Goal: Task Accomplishment & Management: Use online tool/utility

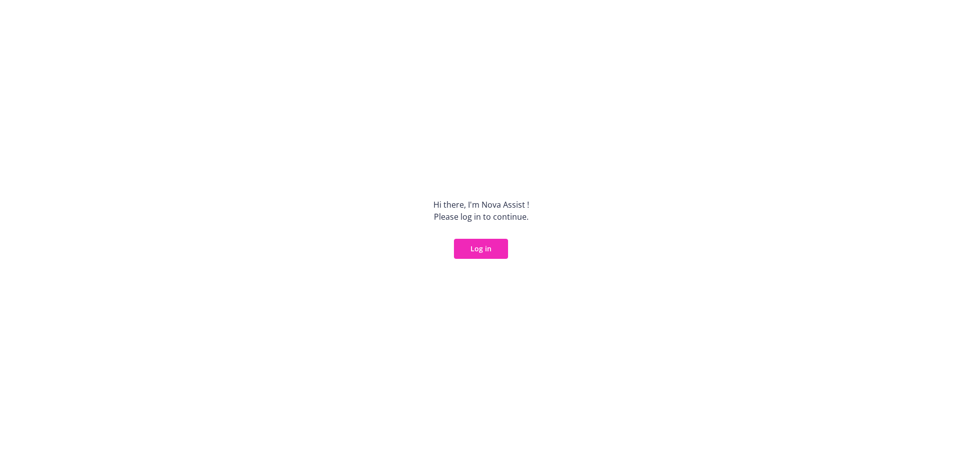
click at [460, 251] on button "Log in" at bounding box center [481, 249] width 54 height 20
